Goal: Information Seeking & Learning: Learn about a topic

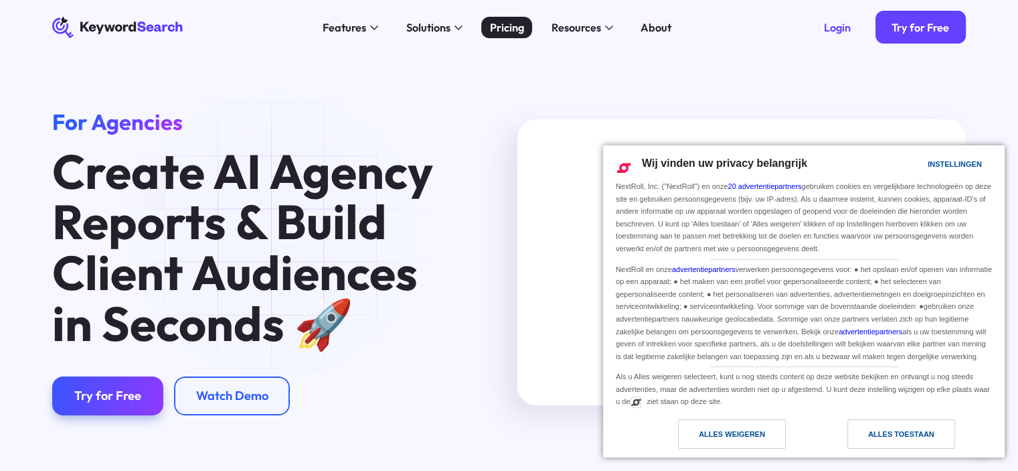
click at [508, 25] on div "Pricing" at bounding box center [507, 27] width 34 height 17
